Goal: Communication & Community: Connect with others

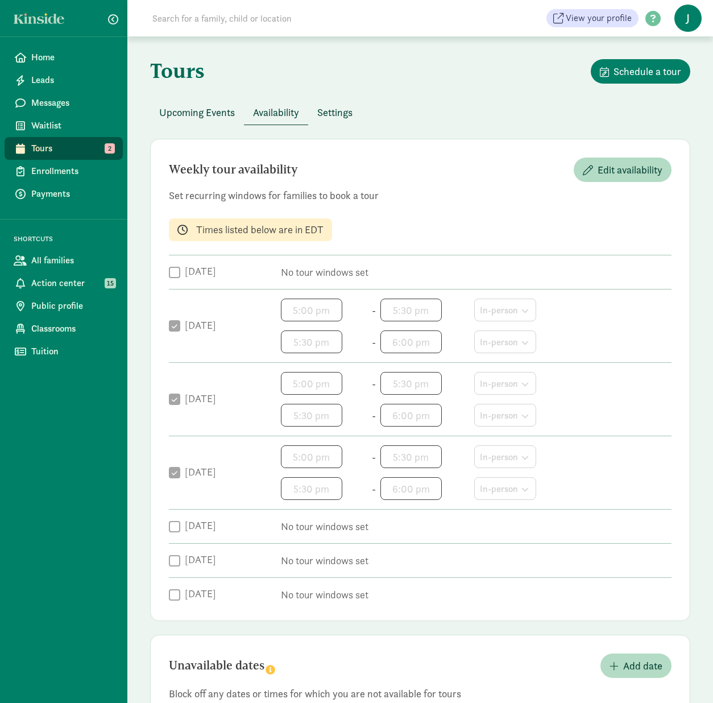
scroll to position [78, 0]
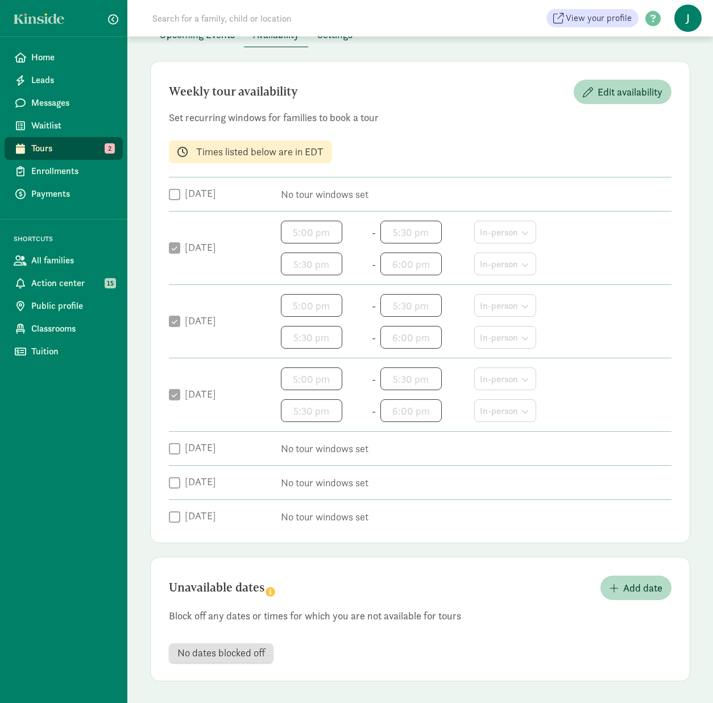
click at [687, 22] on span "J" at bounding box center [688, 18] width 27 height 27
click at [675, 55] on link "Logout" at bounding box center [678, 59] width 45 height 14
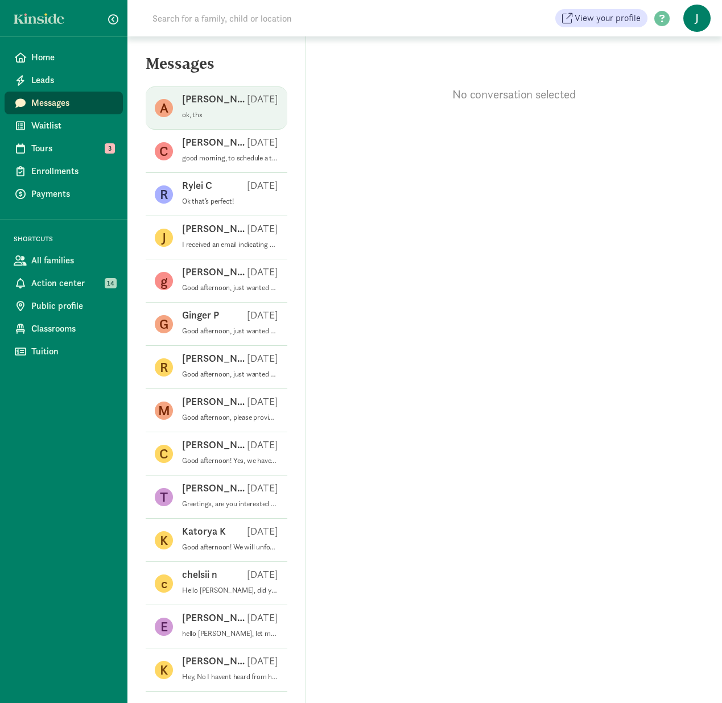
click at [208, 108] on div "[PERSON_NAME] [DATE]" at bounding box center [230, 101] width 96 height 18
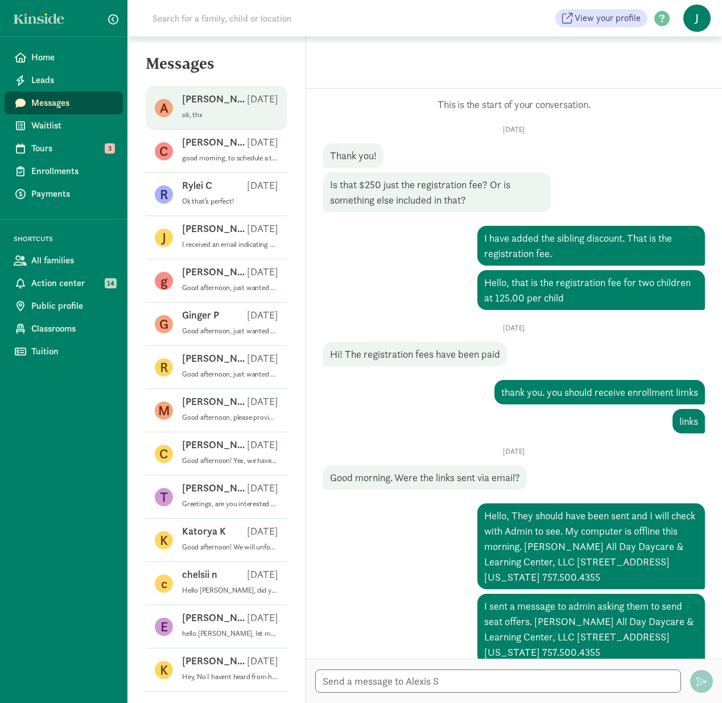
scroll to position [658, 0]
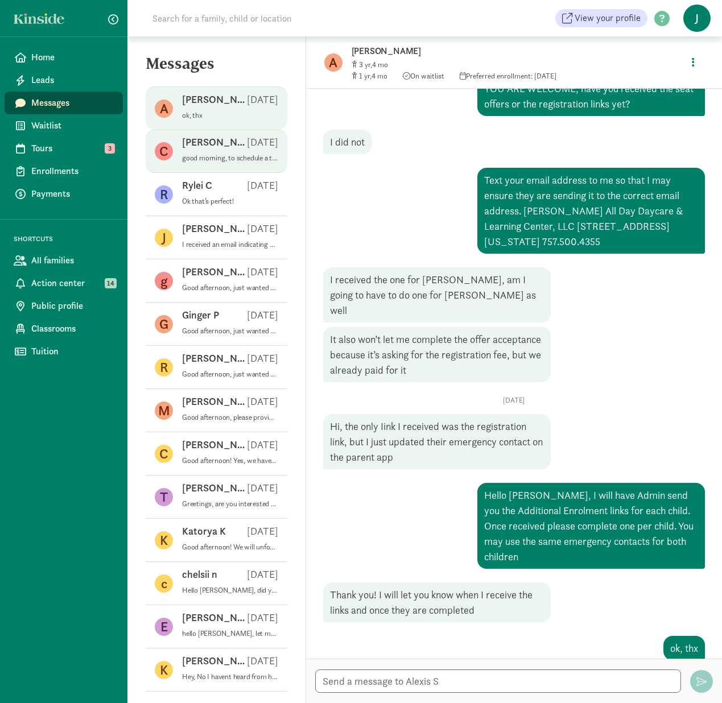
click at [213, 148] on p "Chelsea R" at bounding box center [214, 142] width 65 height 14
